Goal: Browse casually

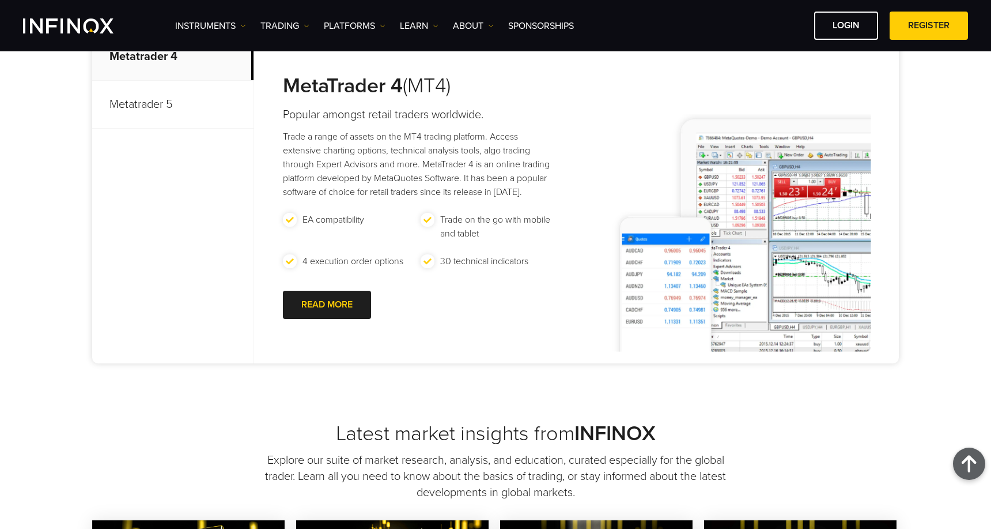
scroll to position [119, 0]
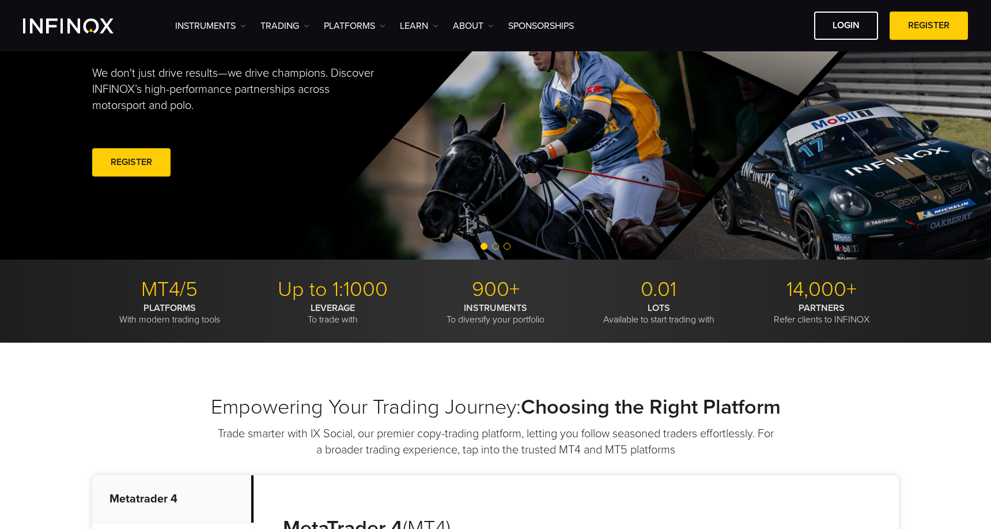
click at [81, 27] on img "INFINOX Logo" at bounding box center [68, 25] width 91 height 15
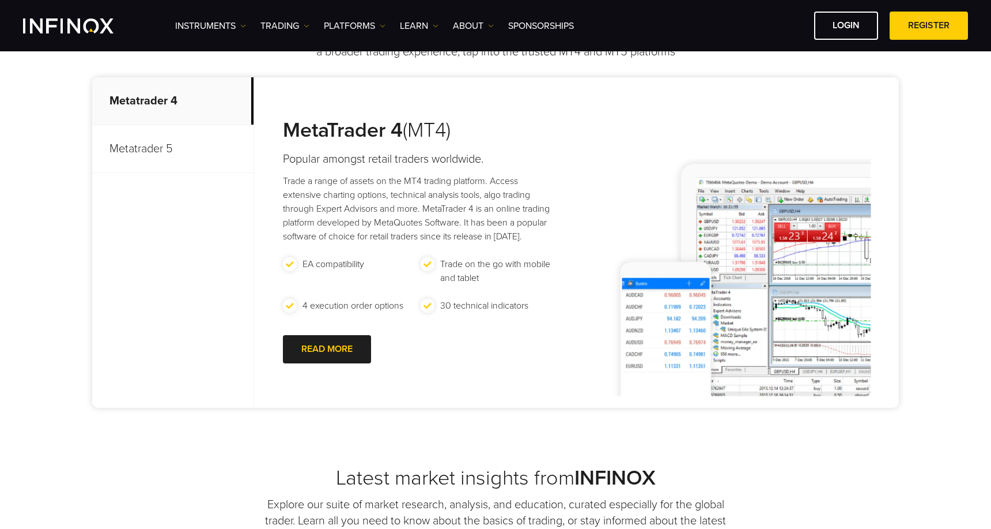
scroll to position [620, 0]
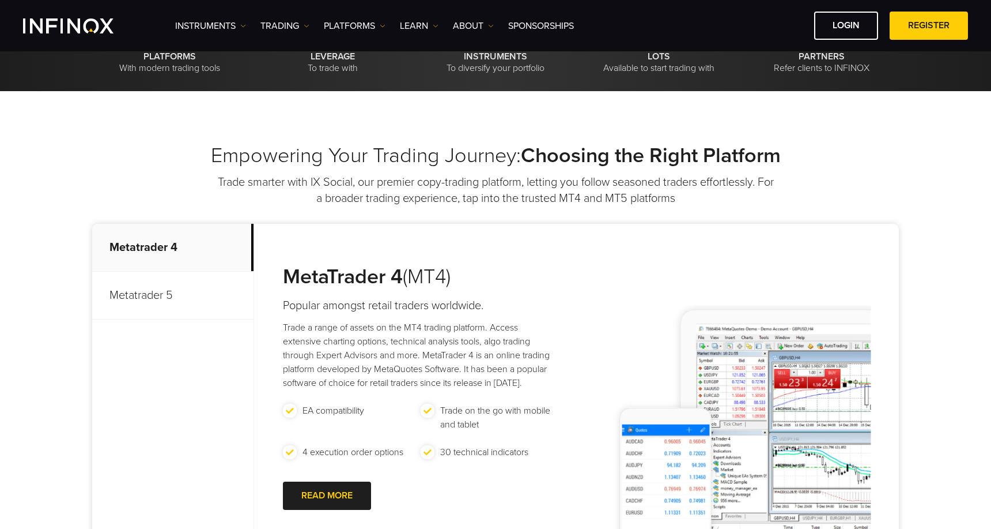
scroll to position [370, 0]
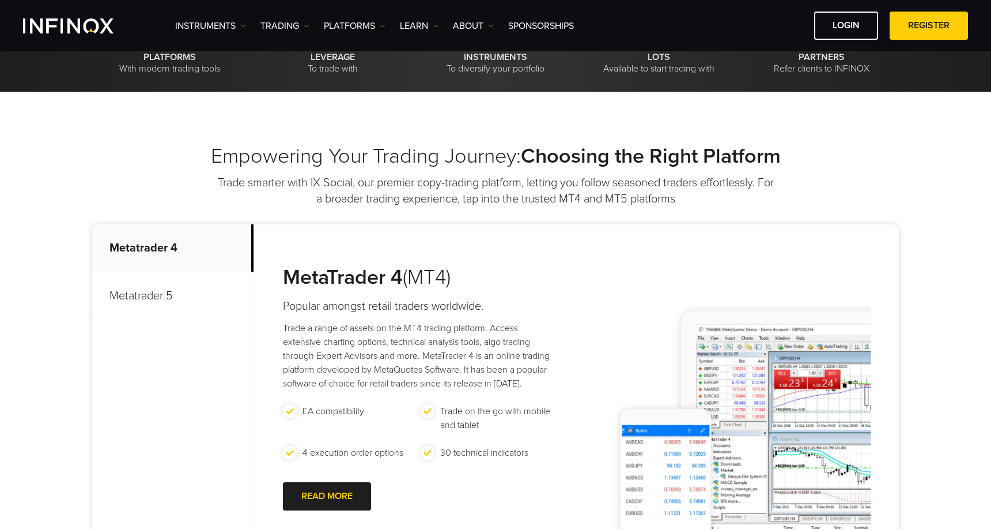
click at [657, 312] on img at bounding box center [738, 424] width 267 height 237
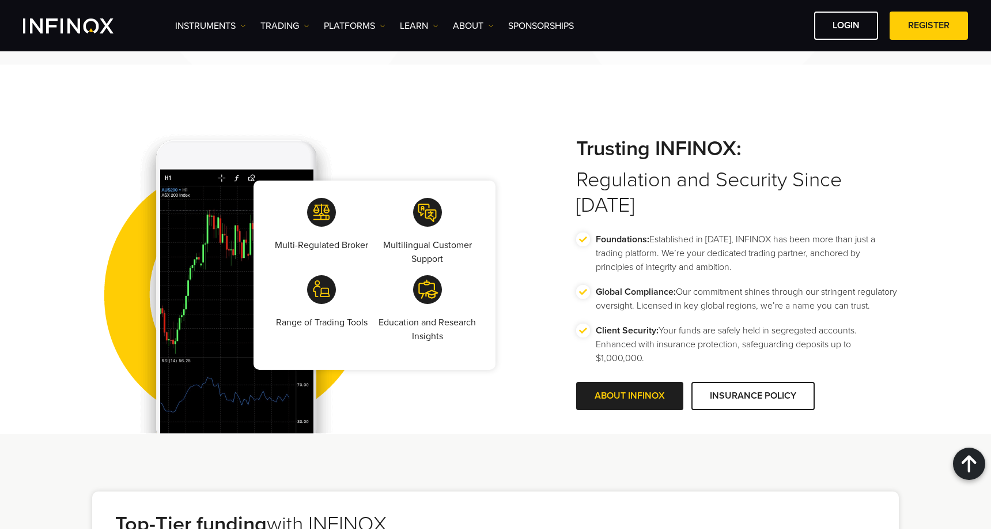
scroll to position [1948, 0]
